Goal: Register for event/course

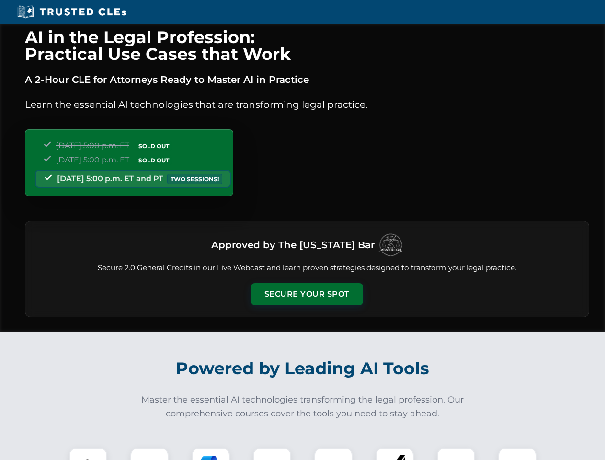
click at [306, 294] on button "Secure Your Spot" at bounding box center [307, 294] width 112 height 22
click at [88, 453] on img at bounding box center [88, 466] width 28 height 28
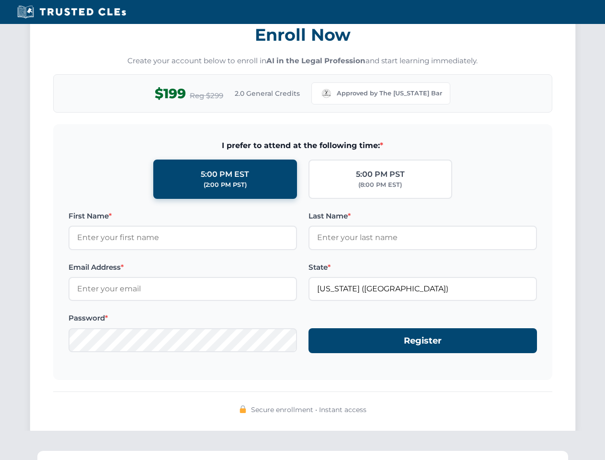
scroll to position [940, 0]
